Goal: Find contact information: Find contact information

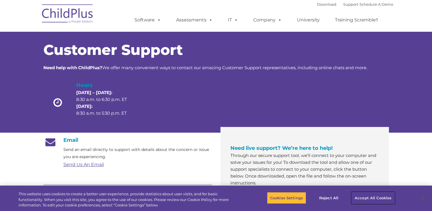
click at [371, 200] on button "Accept All Cookies" at bounding box center [372, 198] width 43 height 12
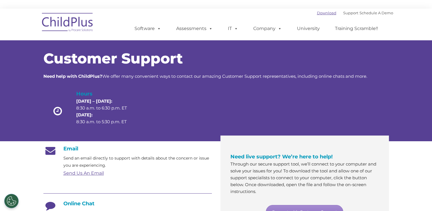
click at [319, 13] on link "Download" at bounding box center [326, 13] width 19 height 5
click at [105, 136] on div "Customer Support Need help with ChildPlus? We offer many convenient ways to con…" at bounding box center [216, 85] width 432 height 112
click at [97, 107] on p "[DATE] – [DATE]: 8:30 a.m. to 6:30 p.m. ET [DATE]: 8:30 a.m. to 5:30 p.m. ET" at bounding box center [106, 111] width 61 height 27
drag, startPoint x: 97, startPoint y: 107, endPoint x: 91, endPoint y: 76, distance: 31.4
click at [91, 76] on strong "Need help with ChildPlus?" at bounding box center [72, 75] width 59 height 5
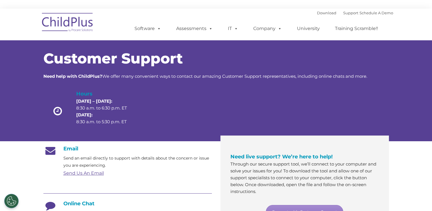
click at [91, 76] on strong "Need help with ChildPlus?" at bounding box center [72, 75] width 59 height 5
click at [115, 72] on div "Customer Support Need help with ChildPlus? We offer many convenient ways to con…" at bounding box center [215, 65] width 345 height 28
drag, startPoint x: 115, startPoint y: 72, endPoint x: 116, endPoint y: 68, distance: 4.1
click at [116, 68] on div "Customer Support Need help with ChildPlus? We offer many convenient ways to con…" at bounding box center [215, 65] width 345 height 28
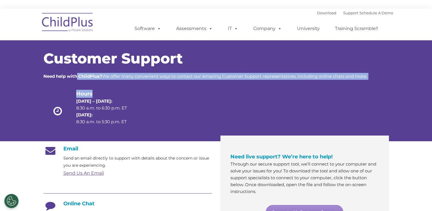
drag, startPoint x: 116, startPoint y: 68, endPoint x: 94, endPoint y: 94, distance: 33.9
click at [94, 94] on div "Customer Support Need help with ChildPlus? We offer many convenient ways to con…" at bounding box center [215, 93] width 345 height 84
